Goal: Information Seeking & Learning: Learn about a topic

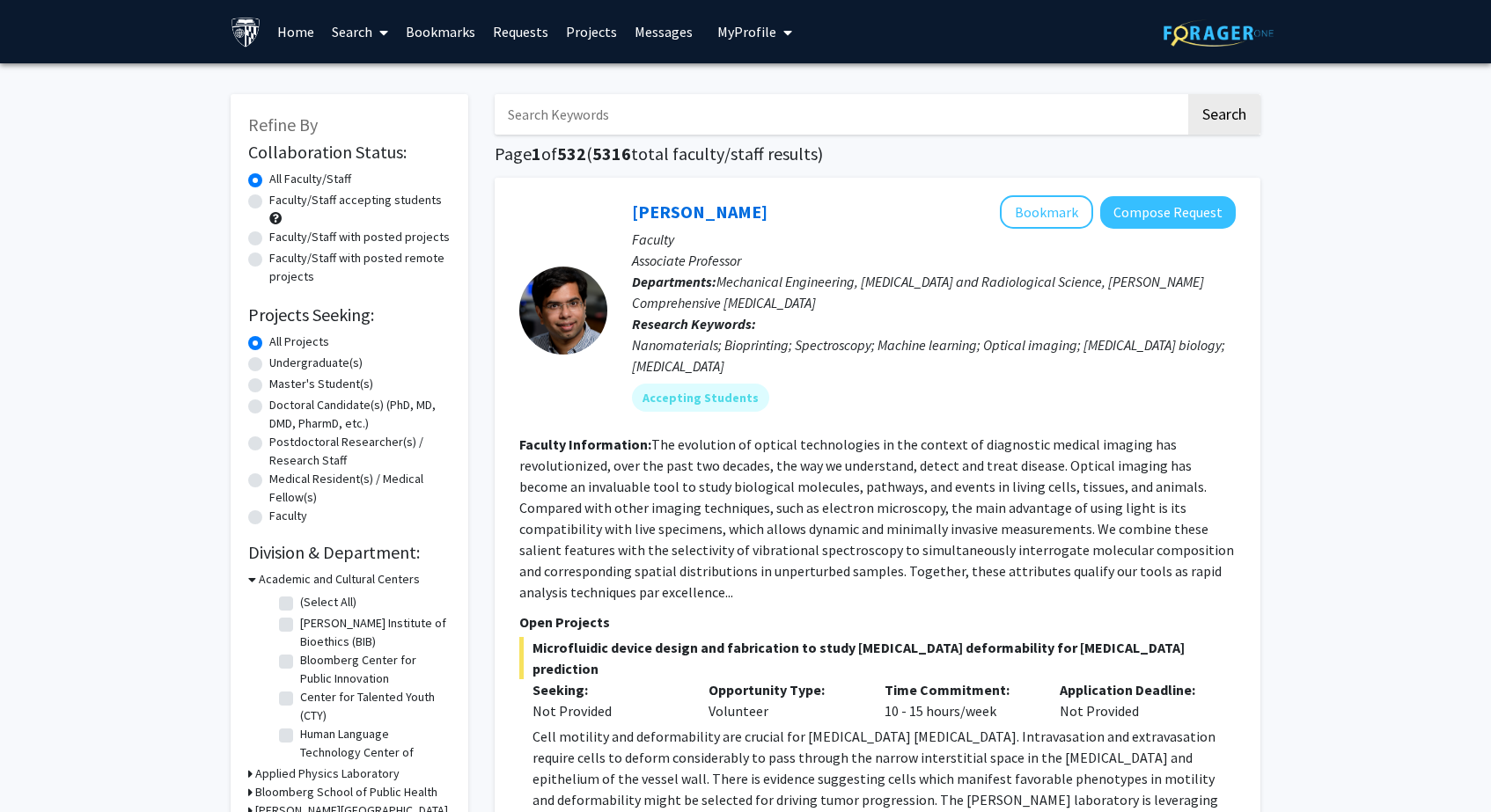
click at [653, 121] on input "Search Keywords" at bounding box center [839, 114] width 690 height 40
type input "[MEDICAL_DATA]"
click at [1223, 117] on button "Search" at bounding box center [1223, 114] width 72 height 40
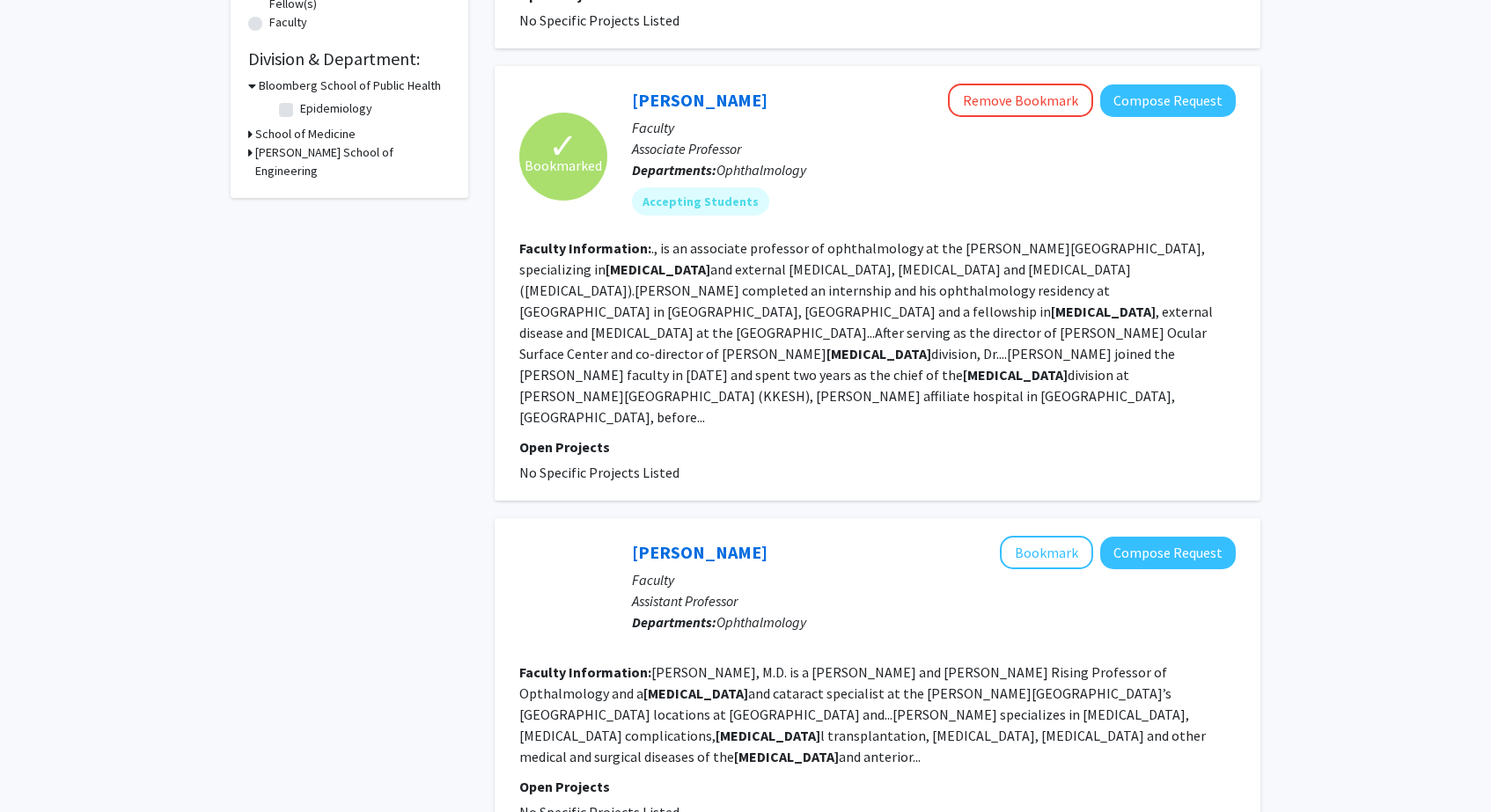
scroll to position [496, 0]
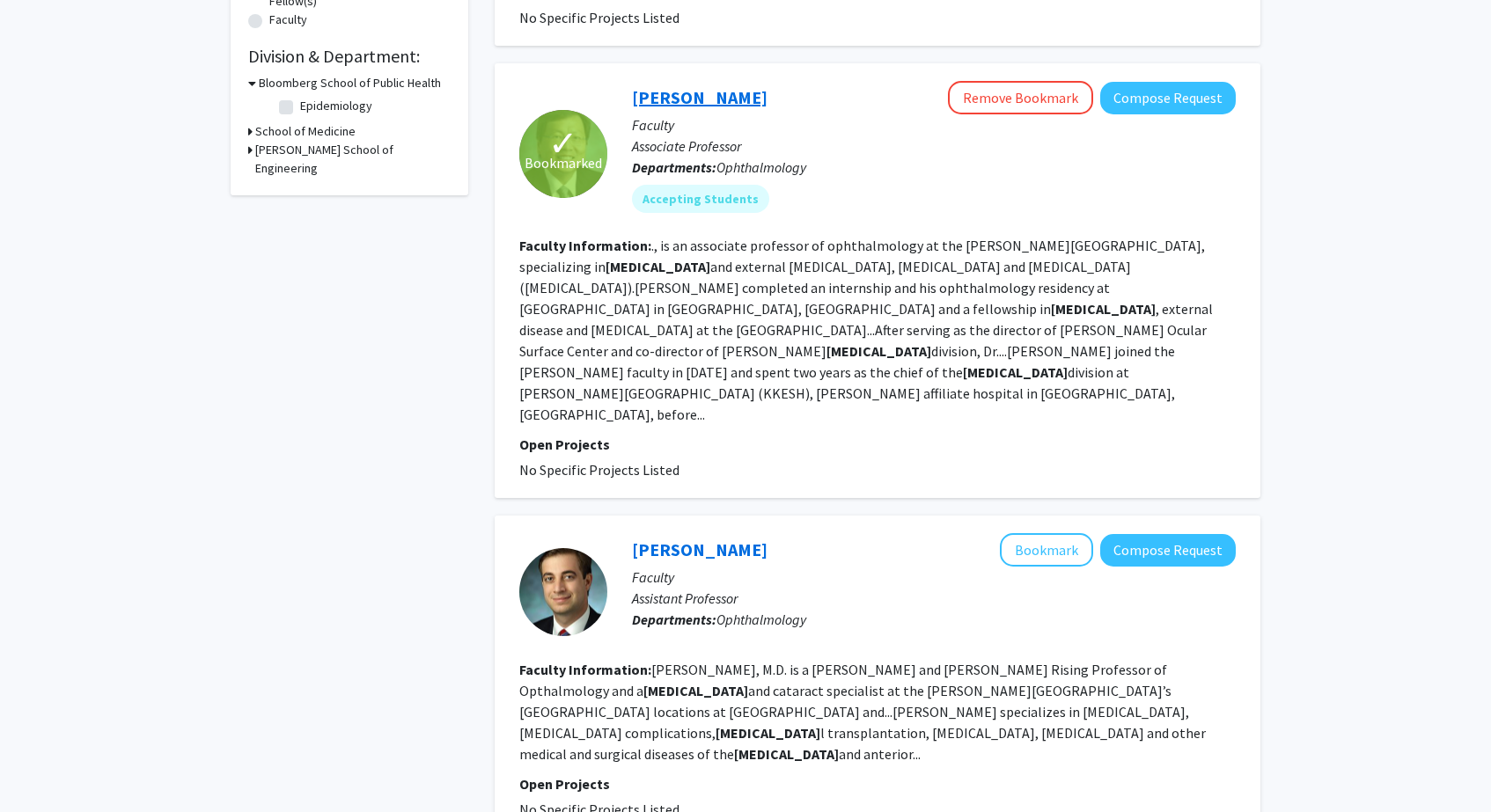
click at [710, 86] on link "[PERSON_NAME]" at bounding box center [699, 97] width 135 height 22
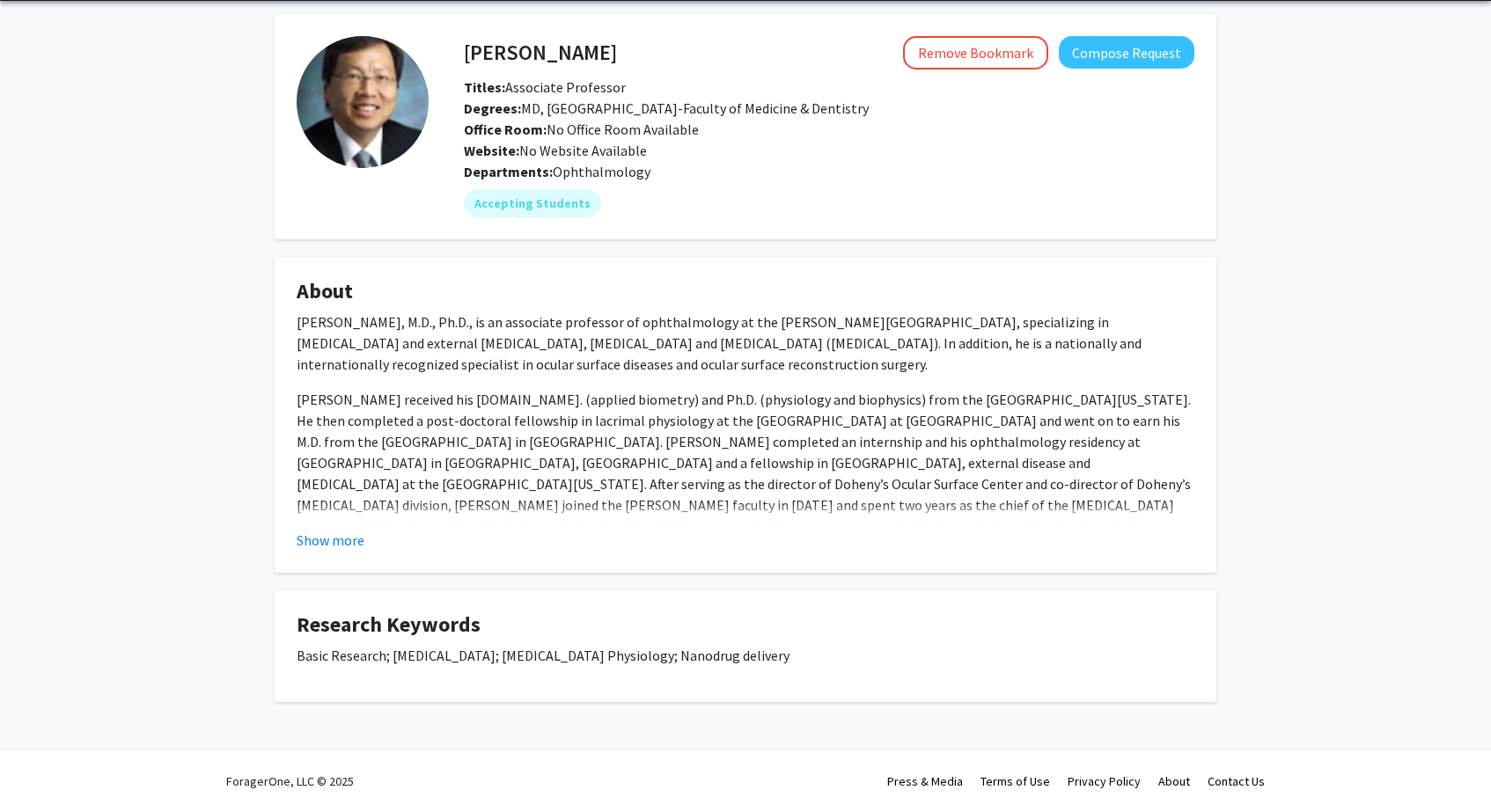
scroll to position [63, 0]
click at [329, 541] on button "Show more" at bounding box center [330, 540] width 68 height 21
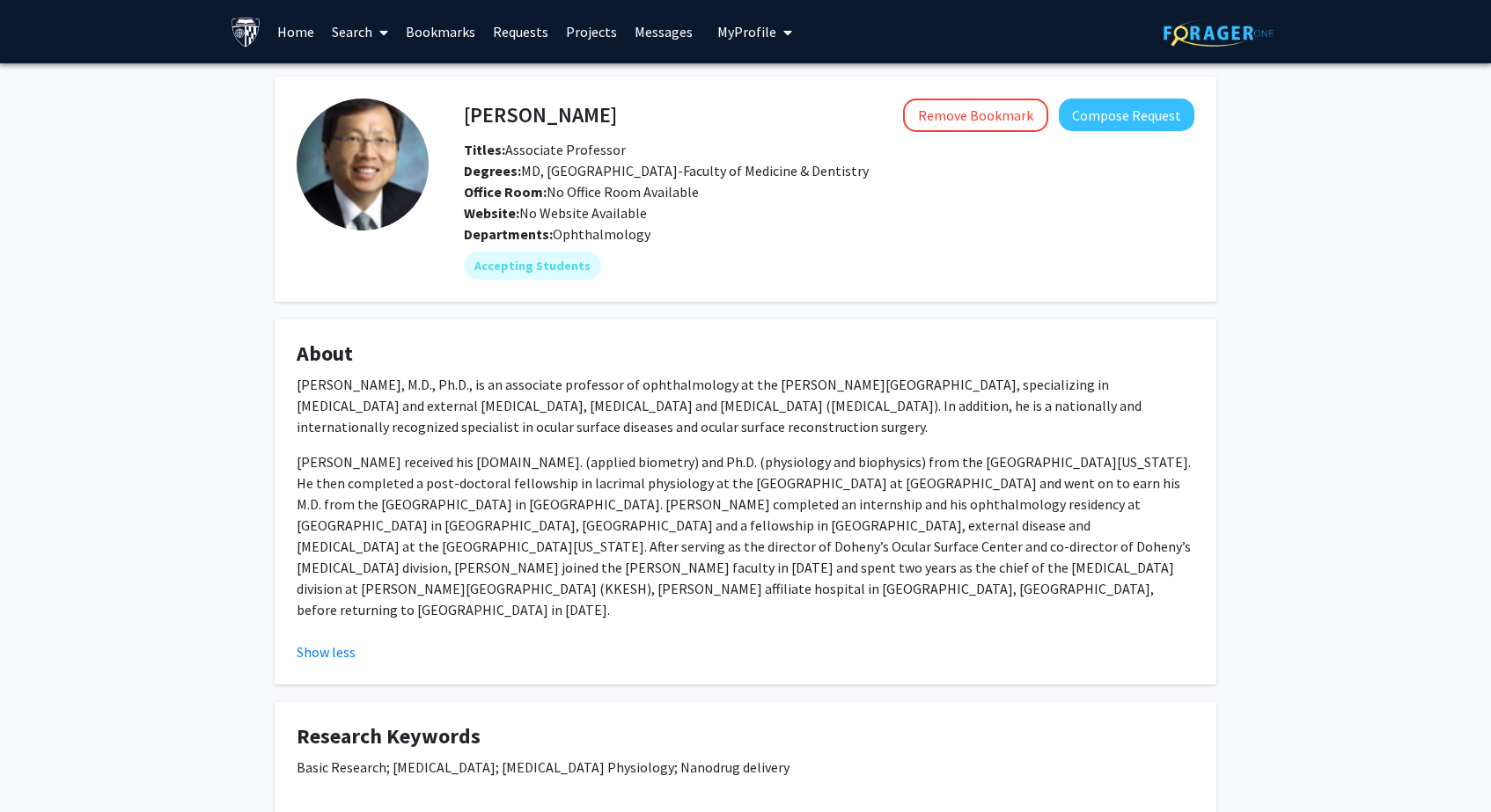
scroll to position [0, 0]
click at [657, 36] on link "Messages" at bounding box center [663, 32] width 76 height 61
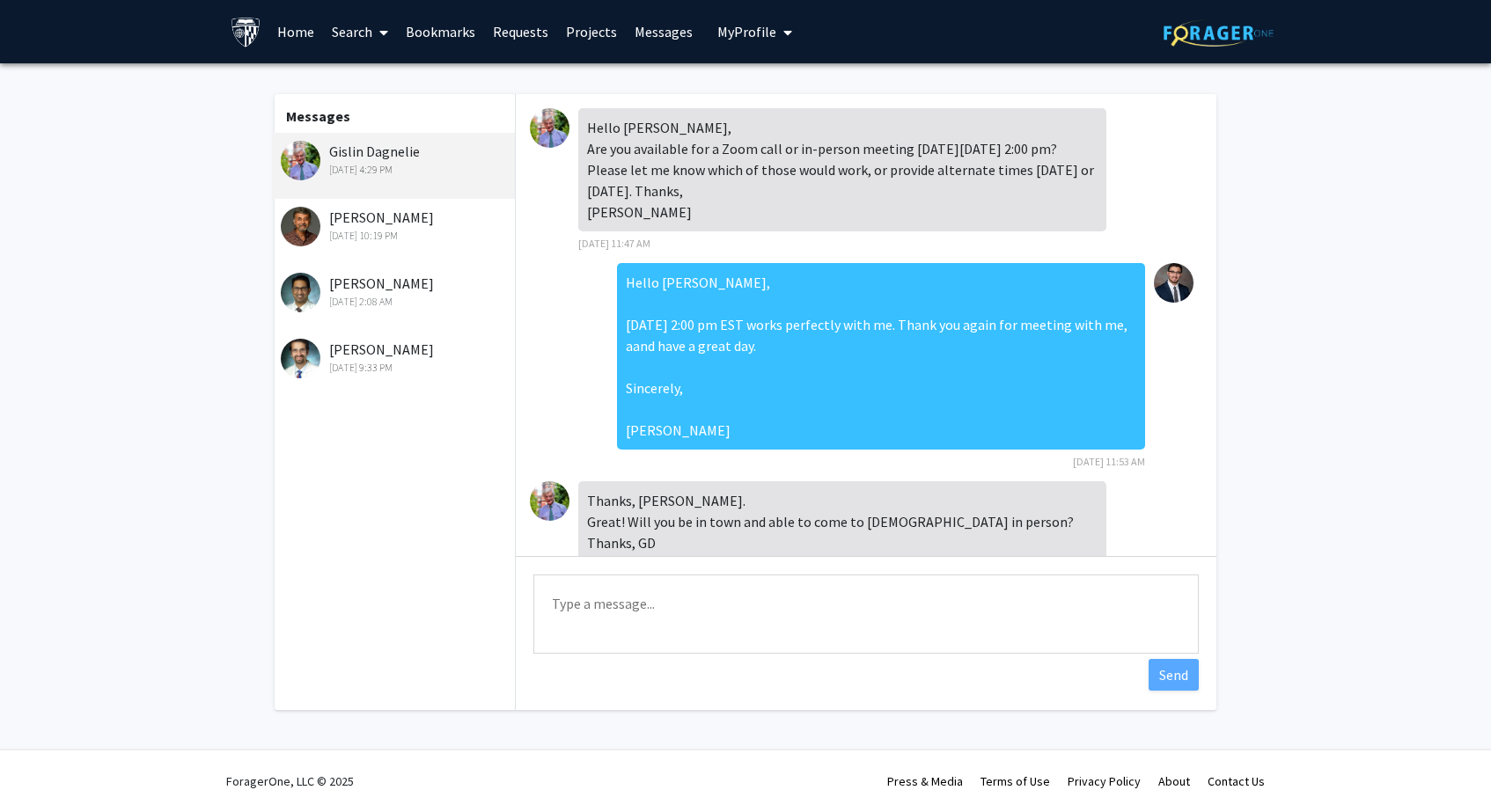
scroll to position [502, 0]
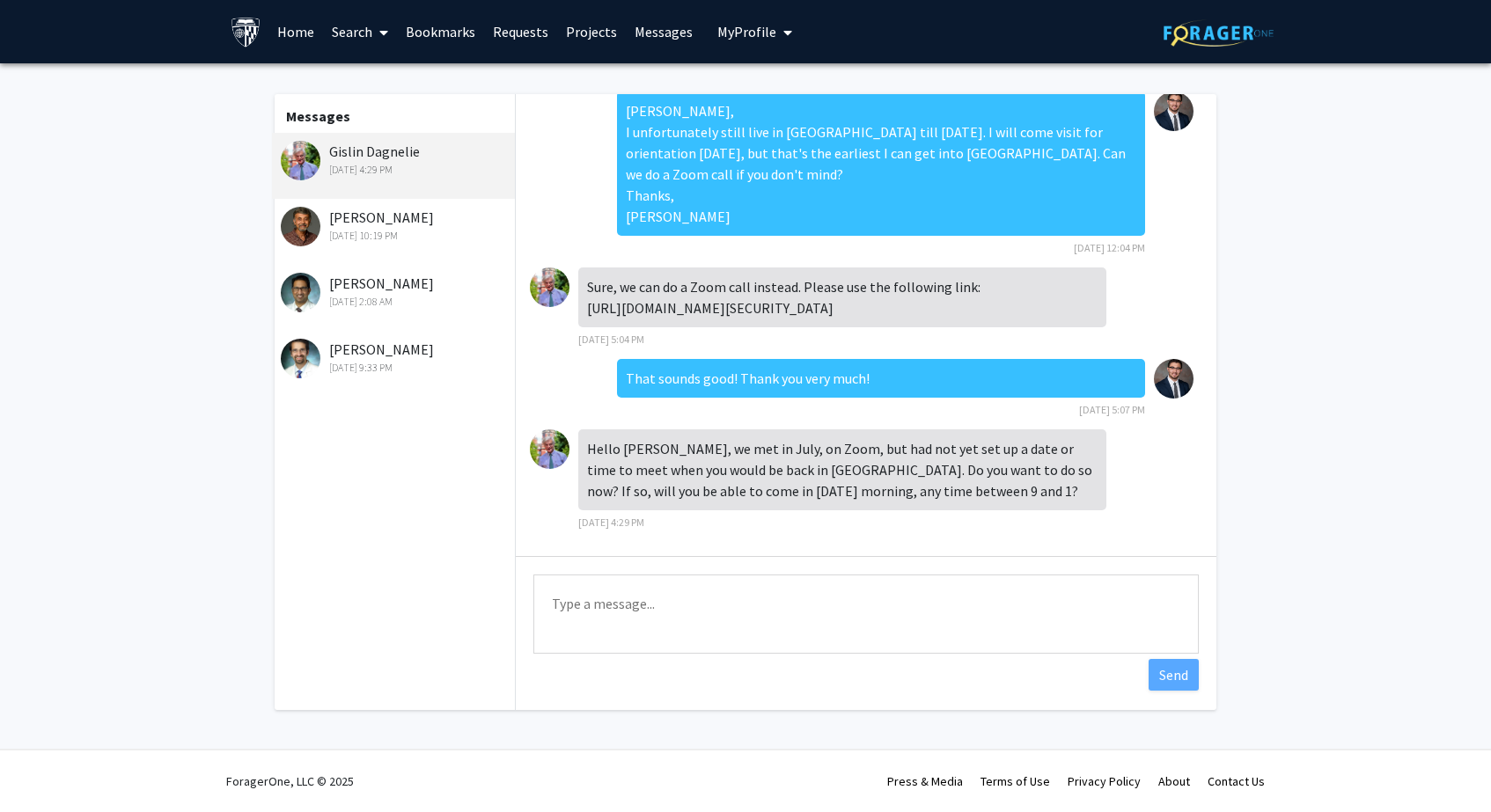
click at [726, 36] on span "My Profile" at bounding box center [746, 32] width 59 height 17
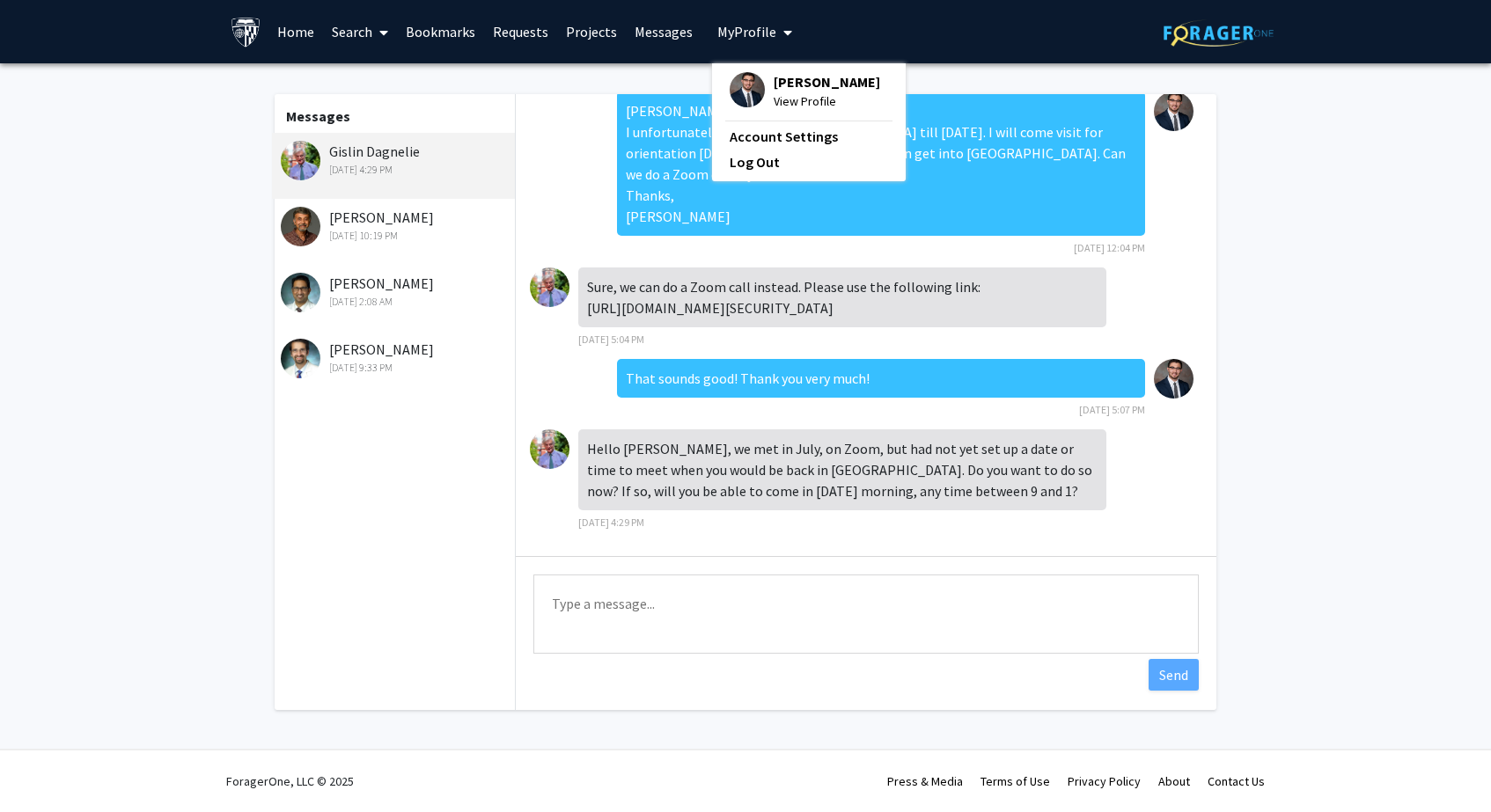
click at [589, 45] on link "Projects" at bounding box center [590, 32] width 68 height 61
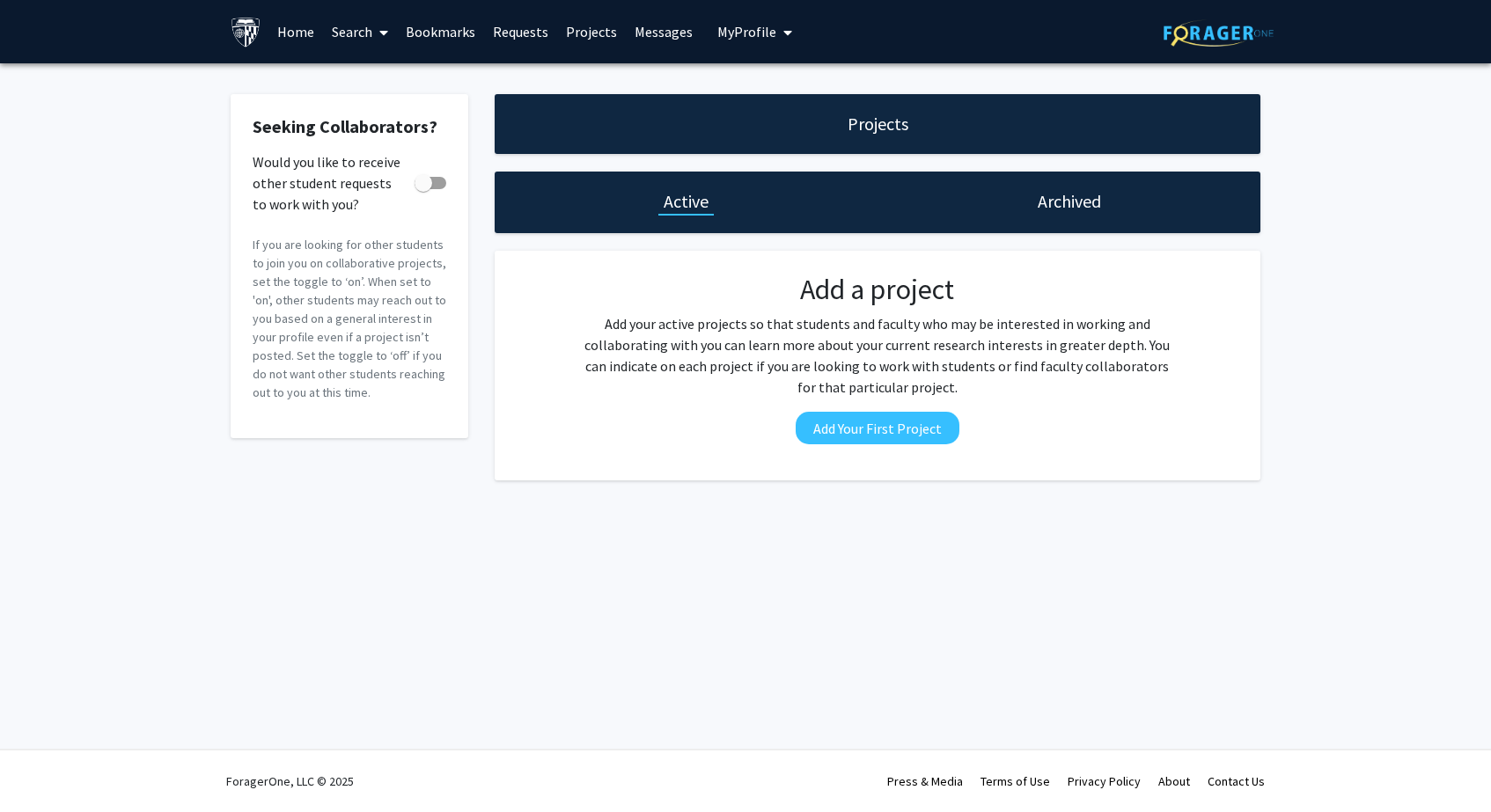
click at [507, 43] on link "Requests" at bounding box center [520, 32] width 73 height 61
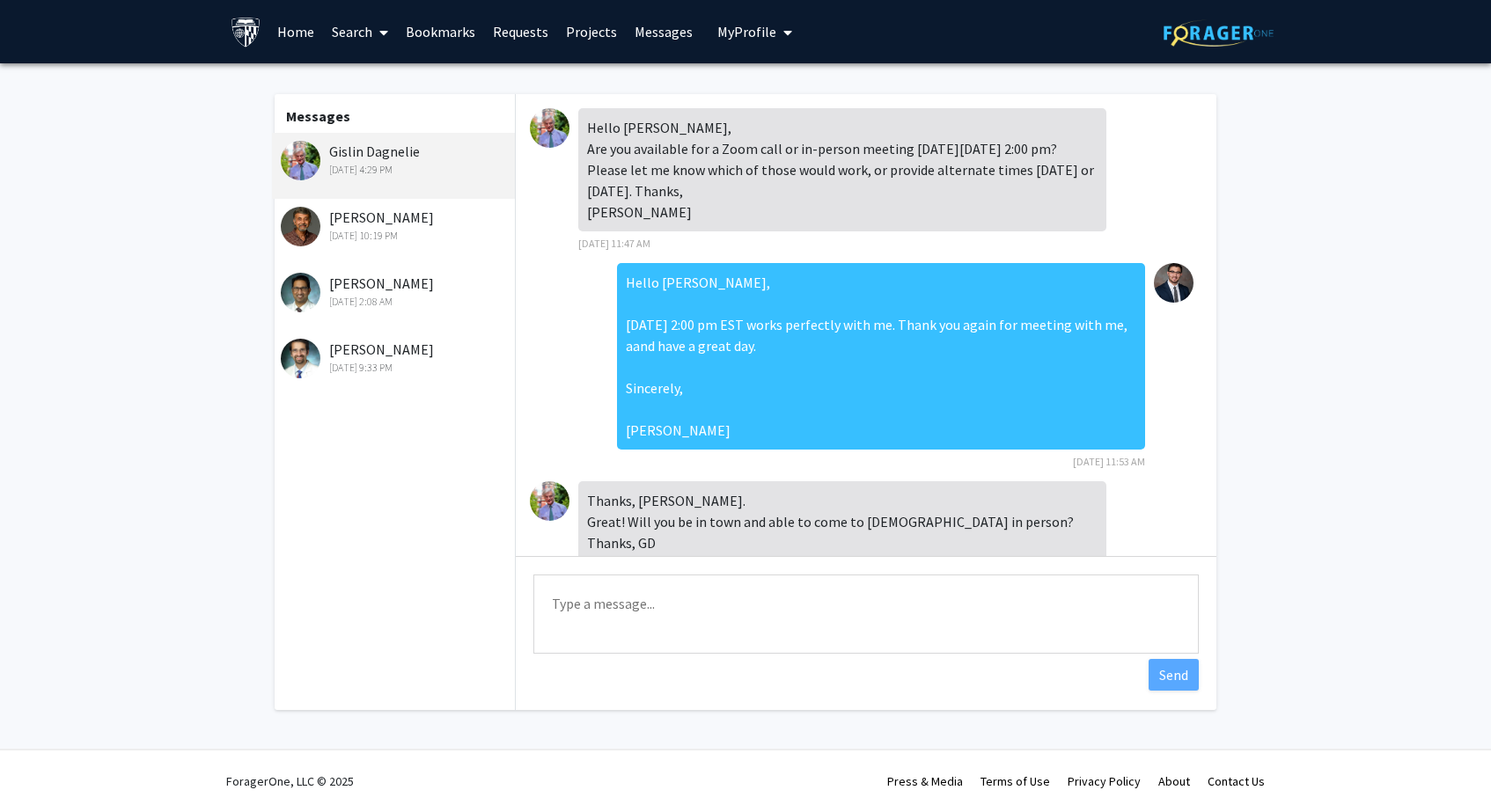
scroll to position [502, 0]
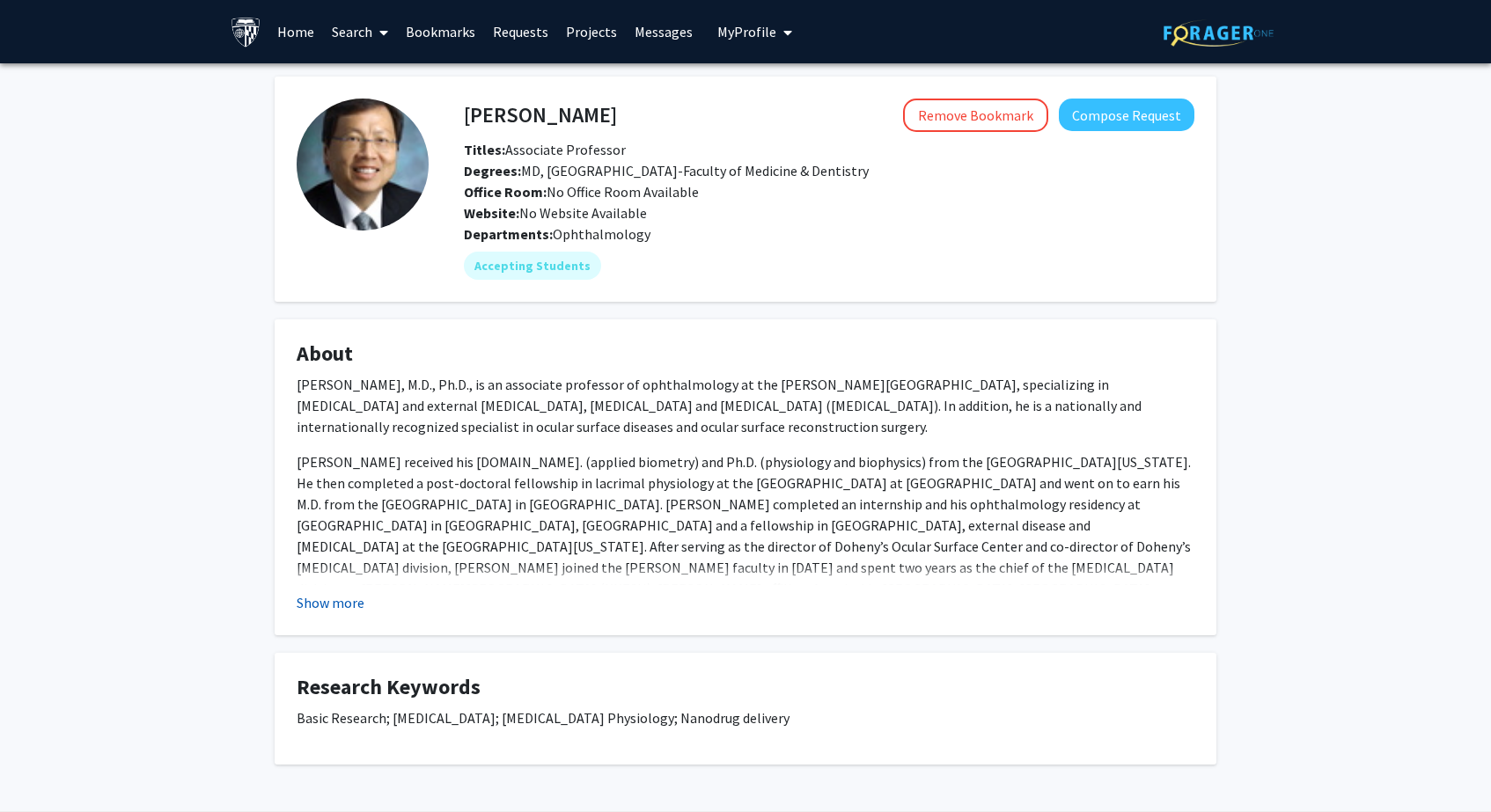
click at [354, 600] on button "Show more" at bounding box center [330, 603] width 68 height 21
